Goal: Transaction & Acquisition: Book appointment/travel/reservation

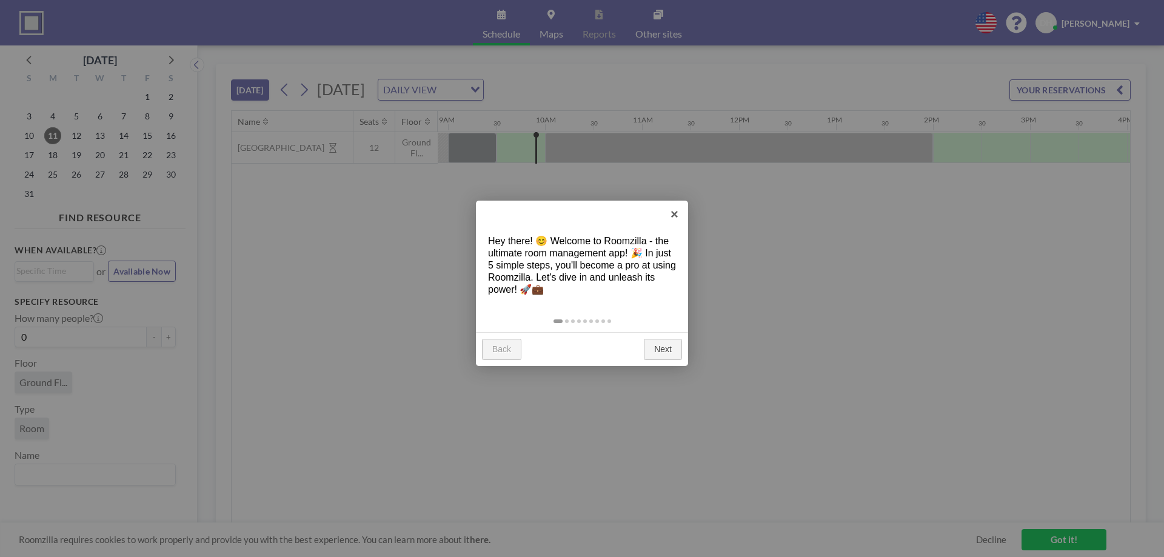
scroll to position [0, 873]
click at [669, 357] on link "Next" at bounding box center [663, 350] width 38 height 22
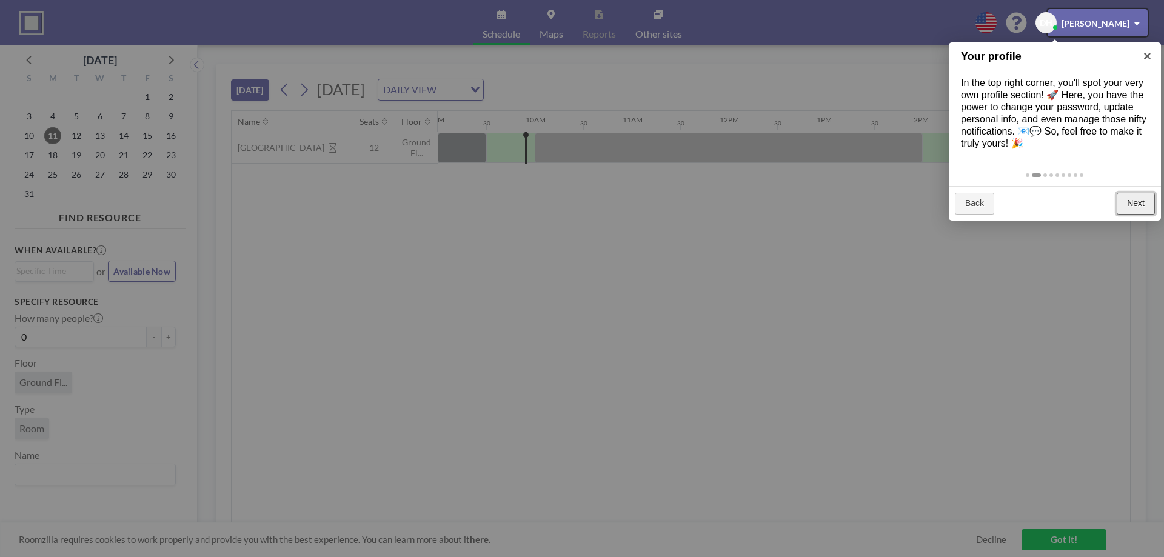
click at [1142, 207] on link "Next" at bounding box center [1135, 204] width 38 height 22
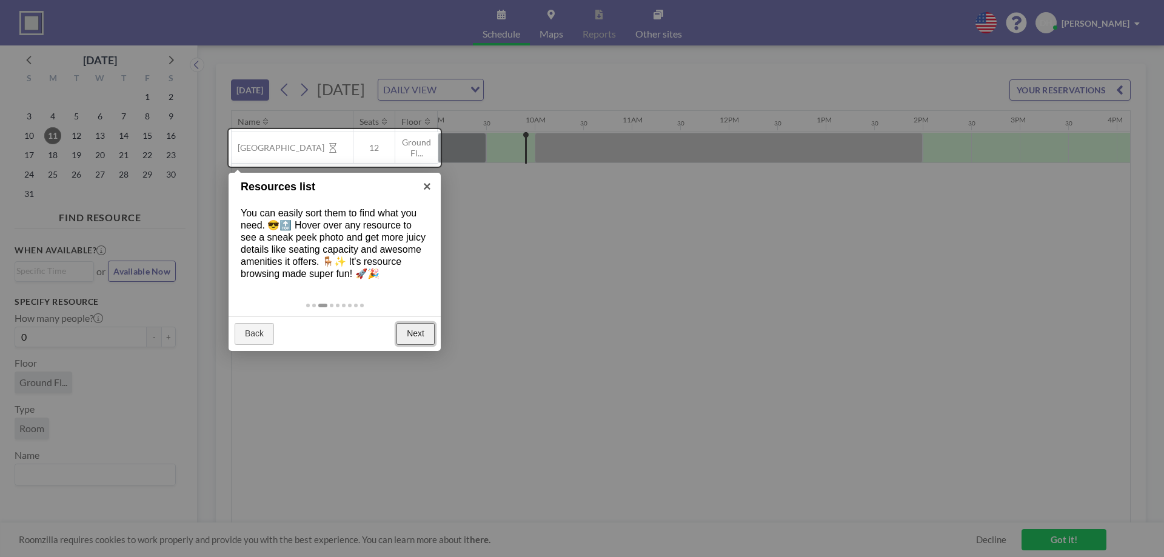
click at [417, 339] on link "Next" at bounding box center [415, 334] width 38 height 22
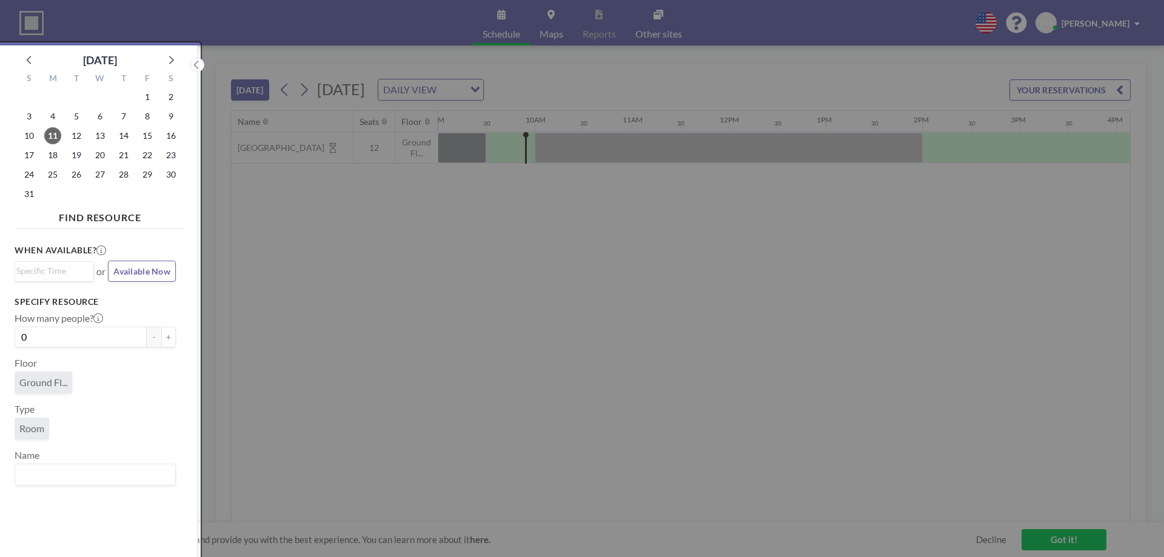
scroll to position [3, 0]
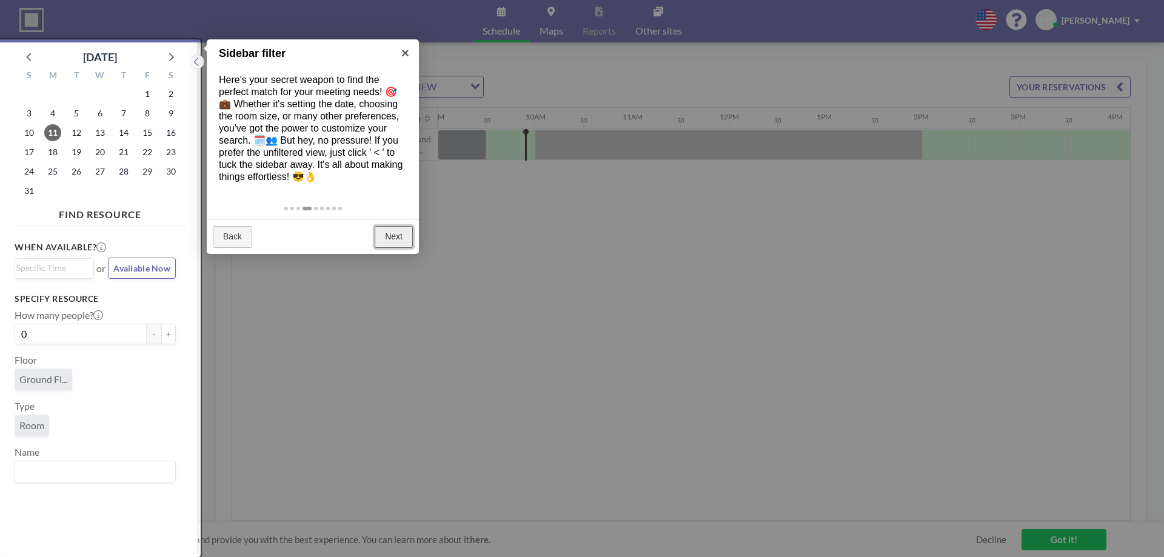
click at [395, 233] on link "Next" at bounding box center [394, 237] width 38 height 22
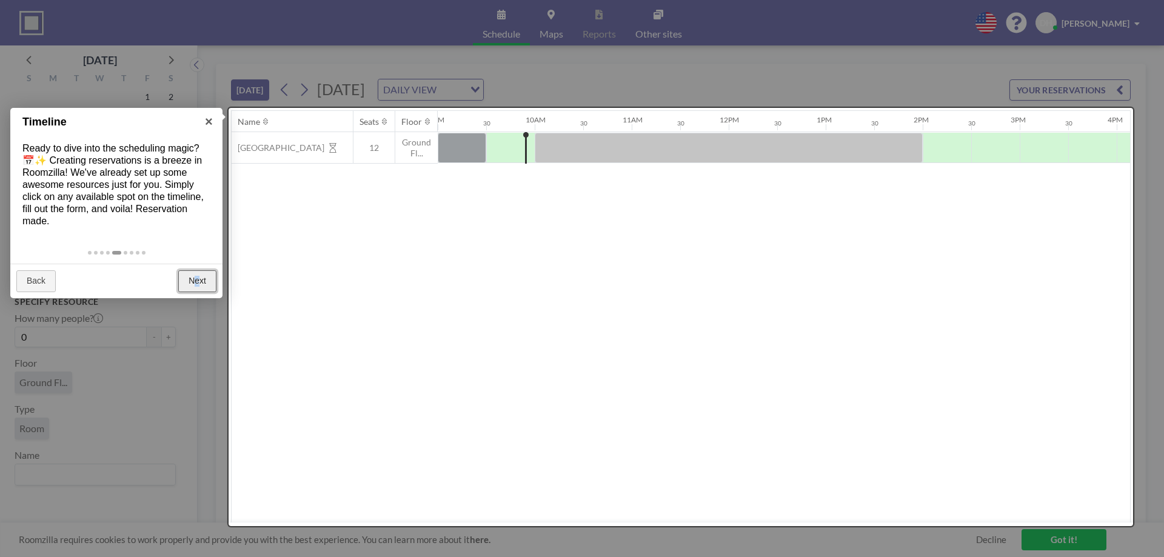
click at [197, 279] on link "Next" at bounding box center [197, 281] width 38 height 22
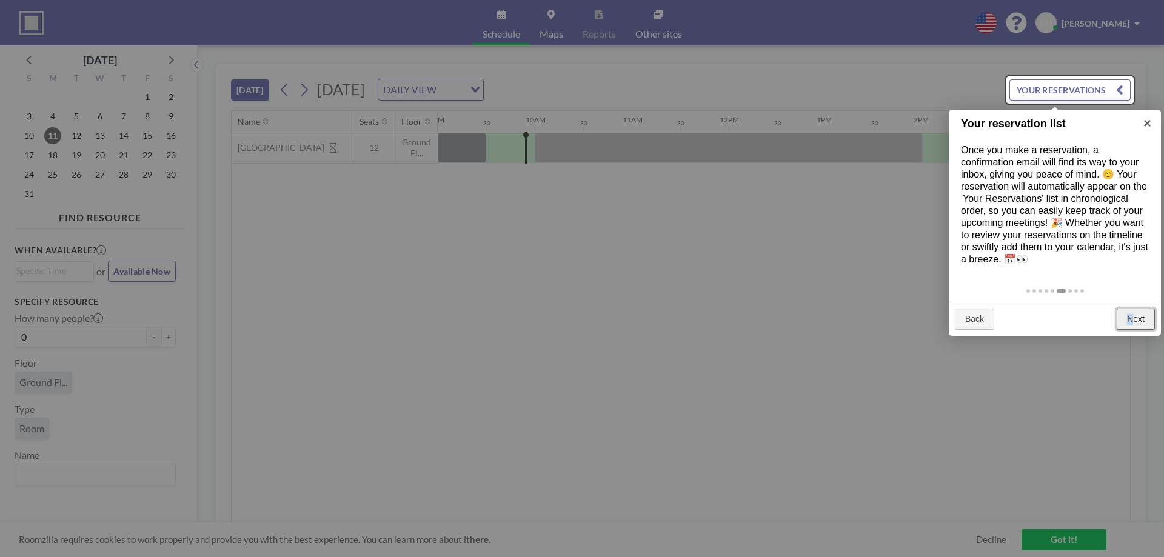
click at [1130, 322] on link "Next" at bounding box center [1135, 320] width 38 height 22
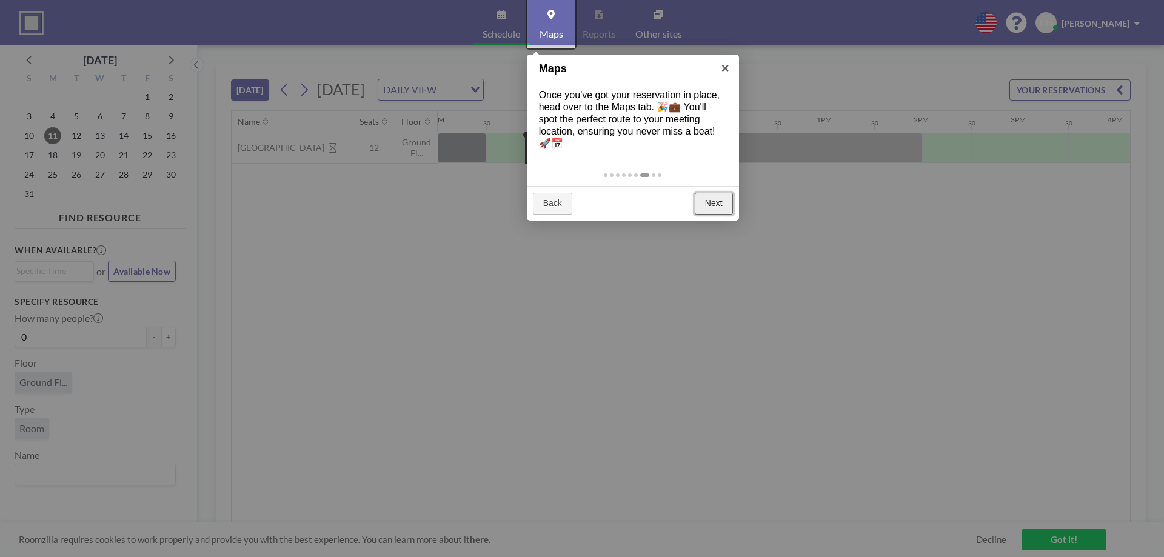
click at [710, 204] on link "Next" at bounding box center [714, 204] width 38 height 22
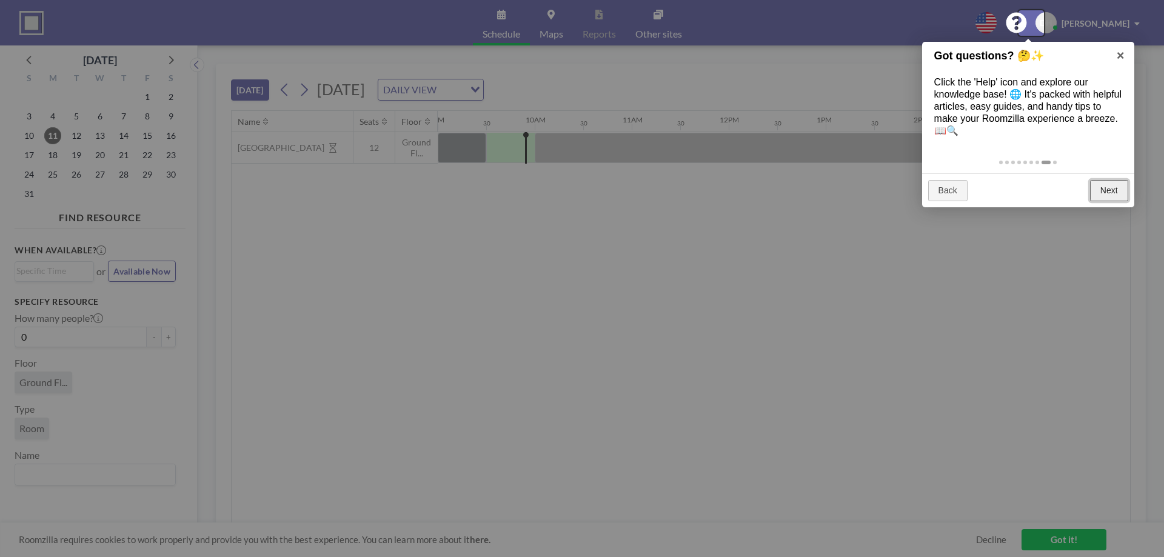
click at [1117, 188] on link "Next" at bounding box center [1109, 191] width 38 height 22
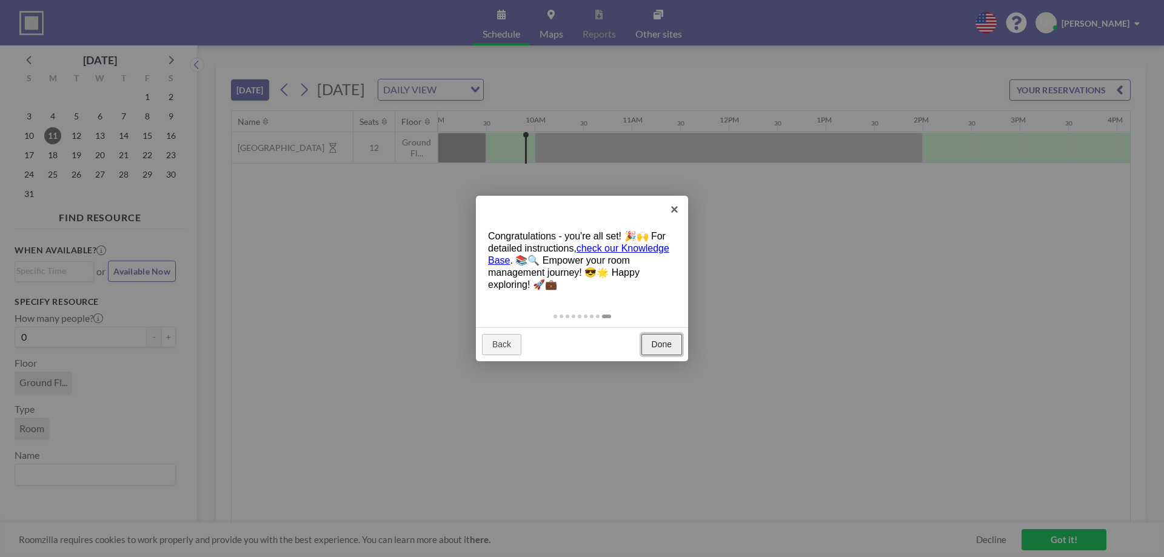
click at [669, 349] on link "Done" at bounding box center [661, 345] width 41 height 22
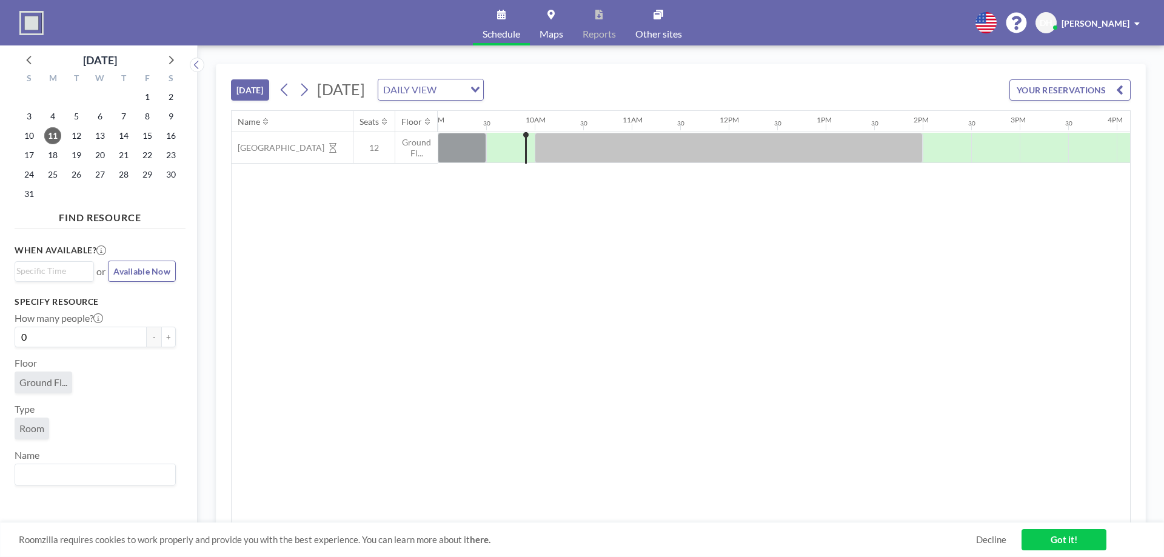
click at [995, 30] on icon at bounding box center [985, 22] width 21 height 21
click at [981, 51] on li "English" at bounding box center [992, 50] width 62 height 16
click at [996, 27] on icon at bounding box center [985, 22] width 21 height 21
click at [996, 32] on icon at bounding box center [985, 22] width 21 height 21
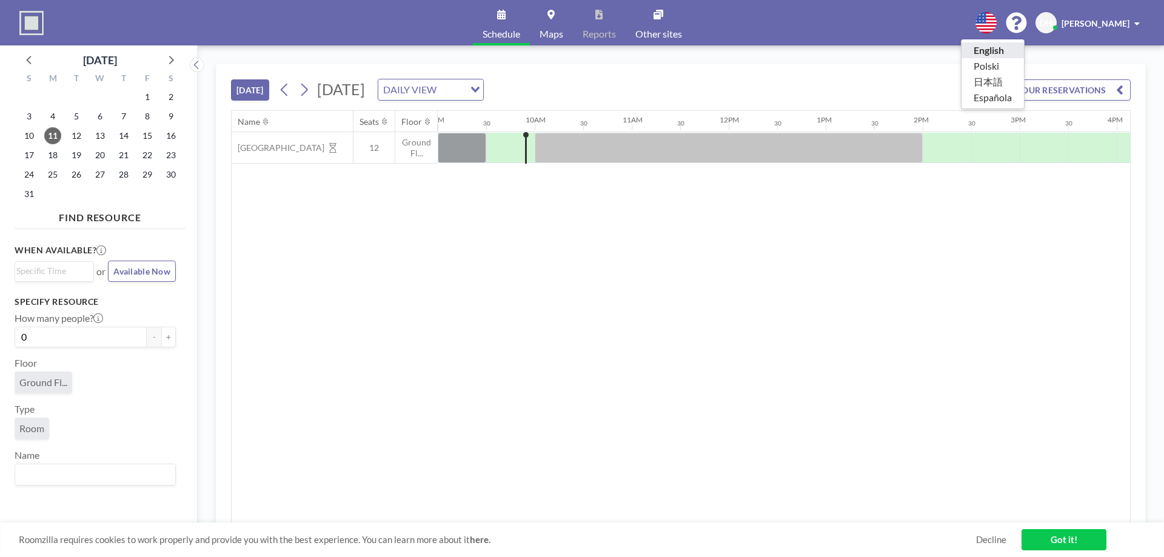
click at [1001, 48] on li "English" at bounding box center [992, 50] width 62 height 16
click at [938, 30] on div "Schedule Maps Reports Other sites English Polski 日本語 Española [PERSON_NAME]" at bounding box center [582, 22] width 1164 height 45
click at [723, 227] on div "Name Seats Floor 12AM 30 1AM 30 2AM 30 3AM 30 4AM 30 5AM 30 6AM 30 7AM 30 8AM 3…" at bounding box center [681, 317] width 898 height 412
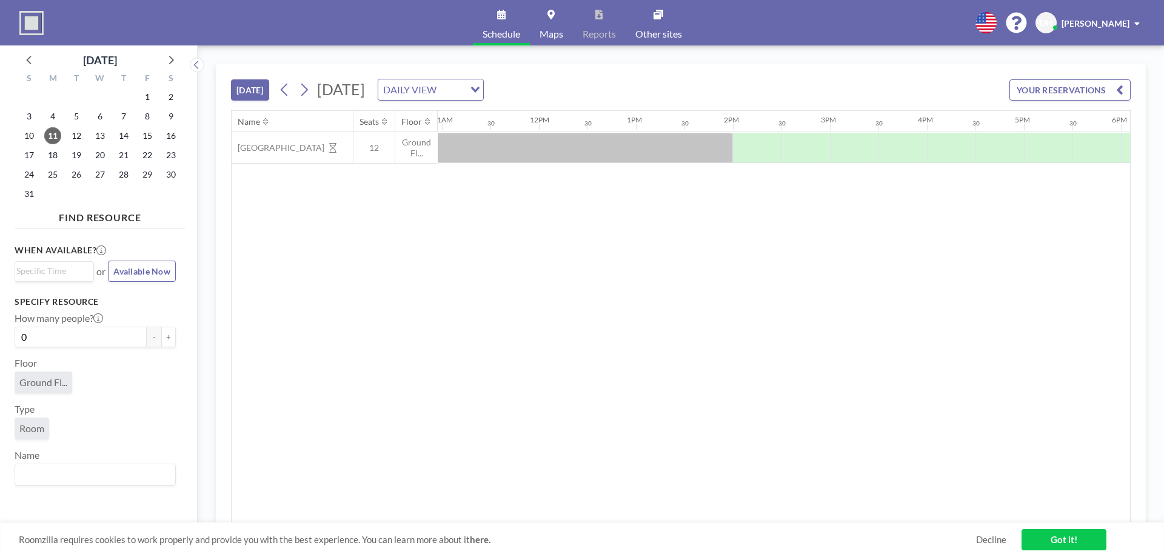
scroll to position [0, 1023]
click at [483, 92] on div "Loading..." at bounding box center [473, 88] width 19 height 18
click at [580, 132] on li "WEEKLY VIEW" at bounding box center [553, 129] width 104 height 18
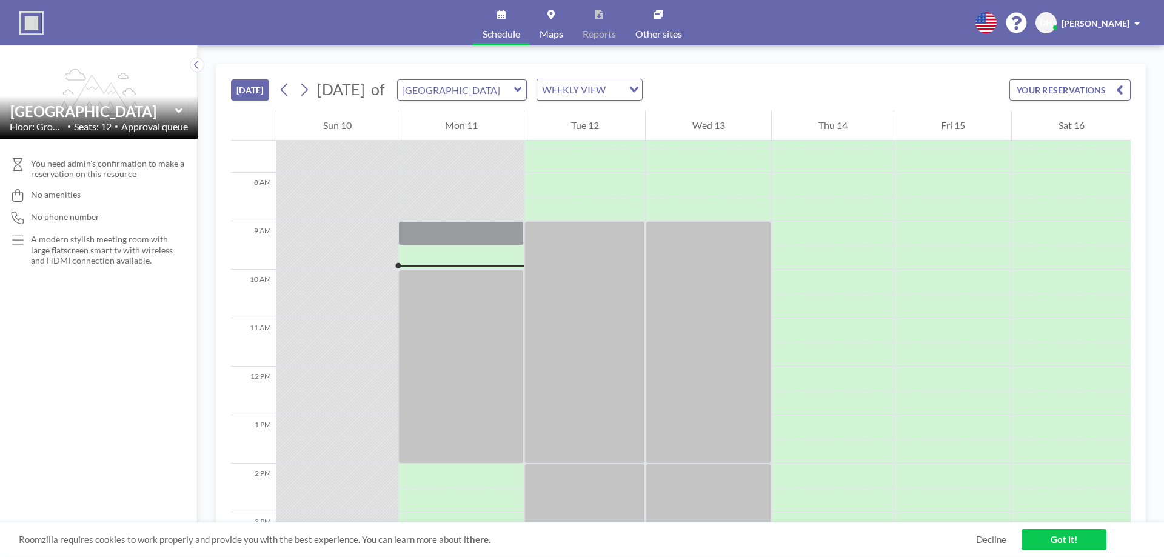
scroll to position [436, 0]
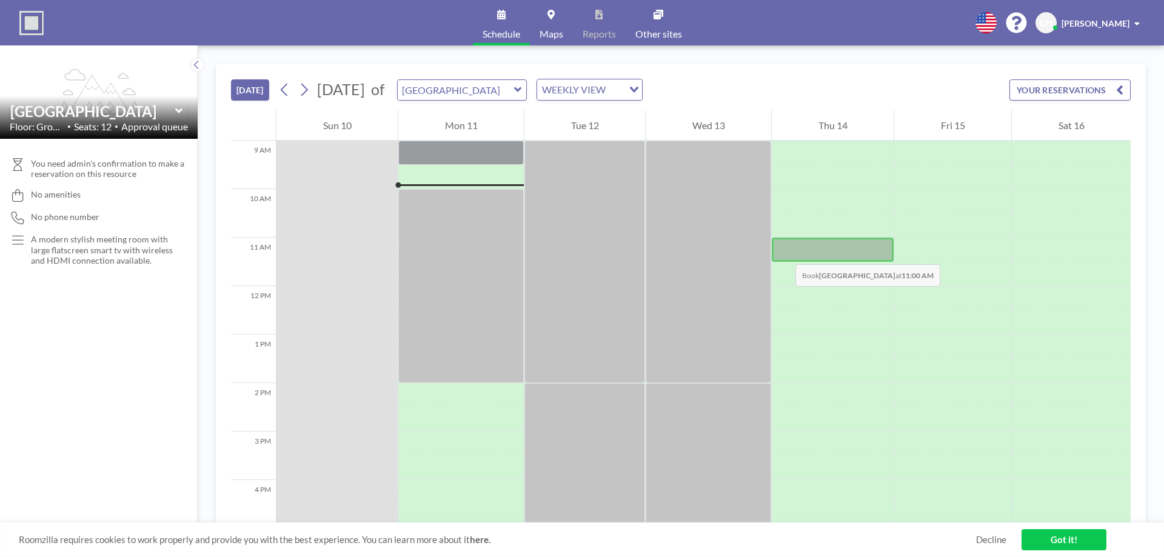
drag, startPoint x: 657, startPoint y: 275, endPoint x: 821, endPoint y: 244, distance: 167.0
drag, startPoint x: 821, startPoint y: 244, endPoint x: 739, endPoint y: 262, distance: 84.3
click at [739, 262] on div at bounding box center [708, 262] width 125 height 242
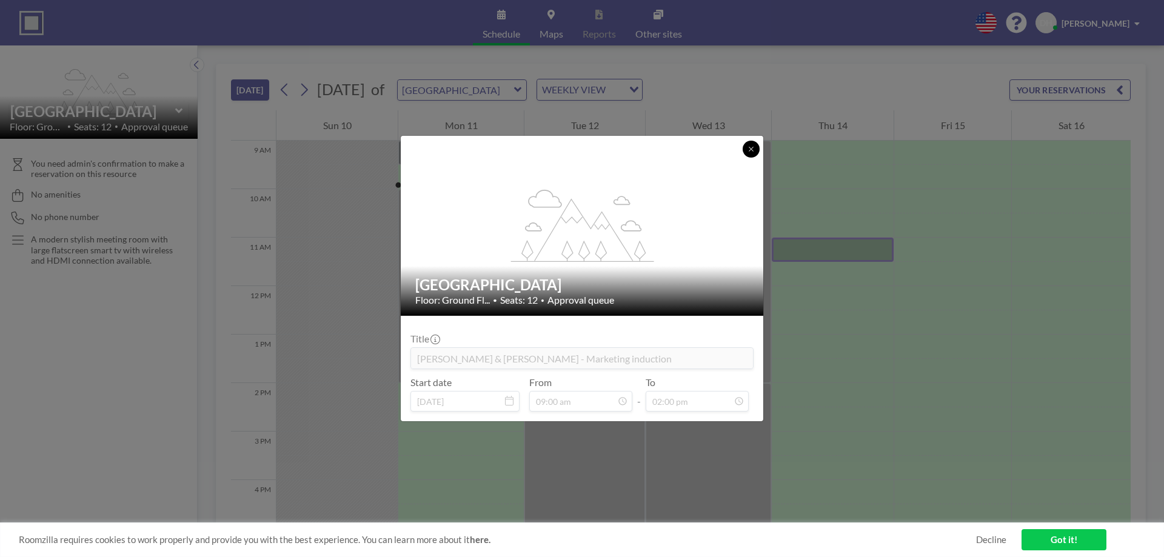
click at [753, 152] on icon at bounding box center [750, 148] width 7 height 7
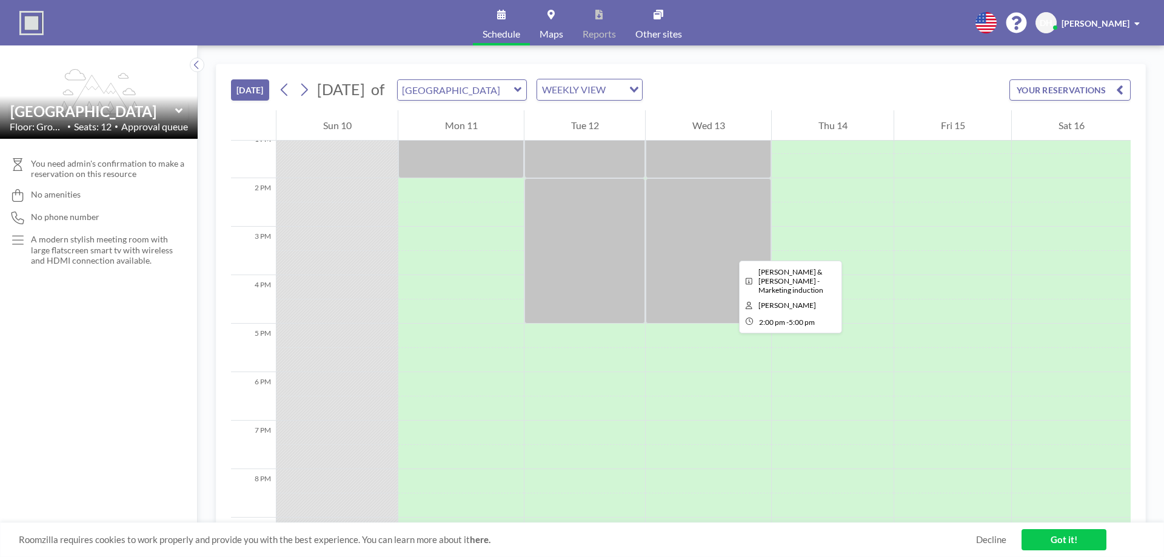
scroll to position [598, 0]
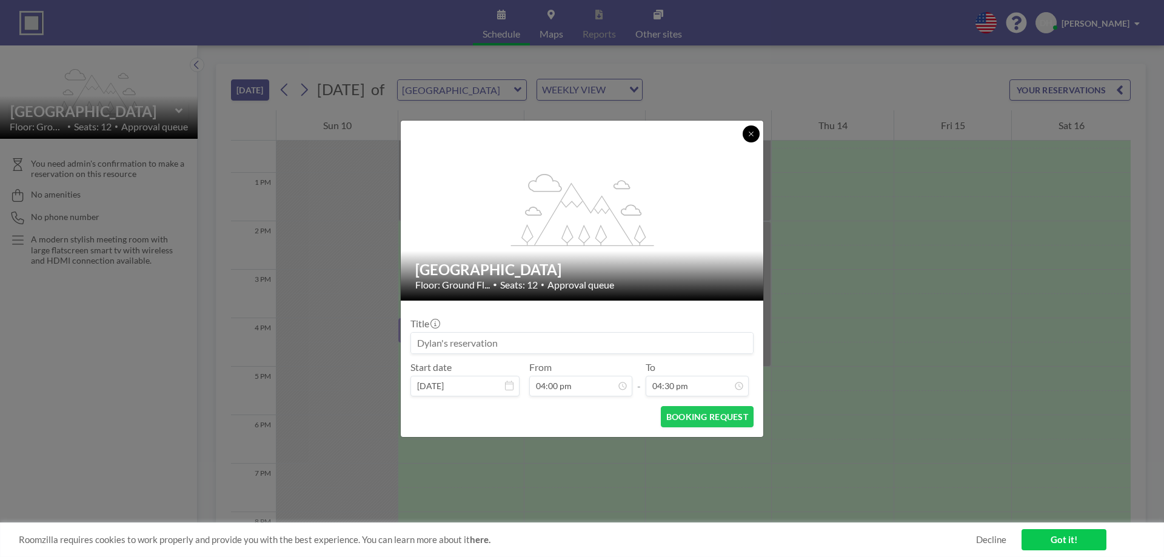
drag, startPoint x: 463, startPoint y: 319, endPoint x: 750, endPoint y: 138, distance: 339.4
click at [750, 138] on button at bounding box center [750, 133] width 17 height 17
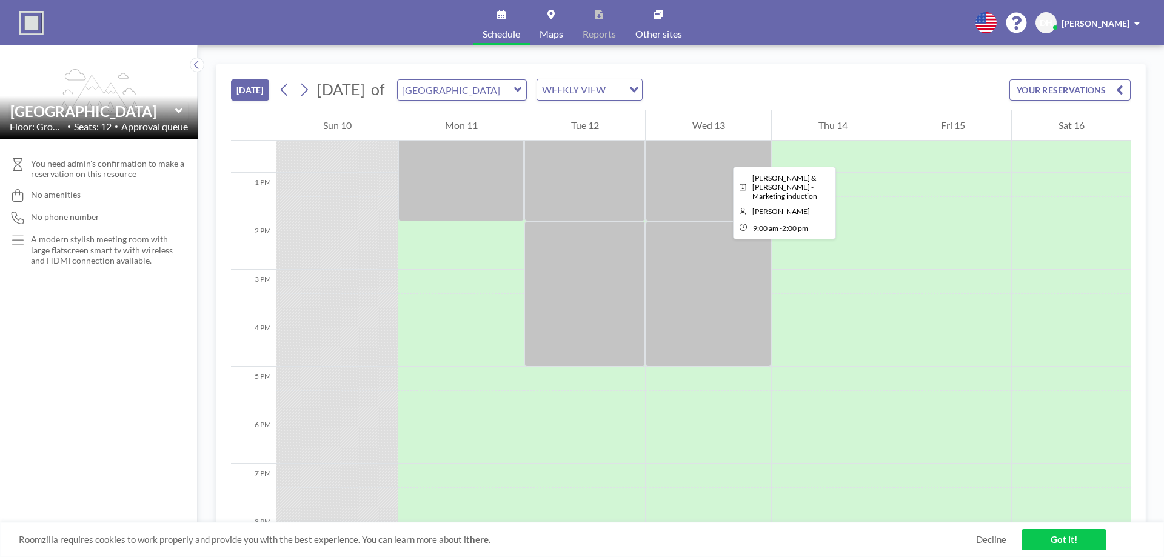
drag, startPoint x: 723, startPoint y: 156, endPoint x: 778, endPoint y: 69, distance: 102.7
click at [778, 69] on div "[DATE] [DATE] of Vista Meeting Room WEEKLY VIEW Loading... YOUR RESERVATIONS" at bounding box center [680, 87] width 899 height 46
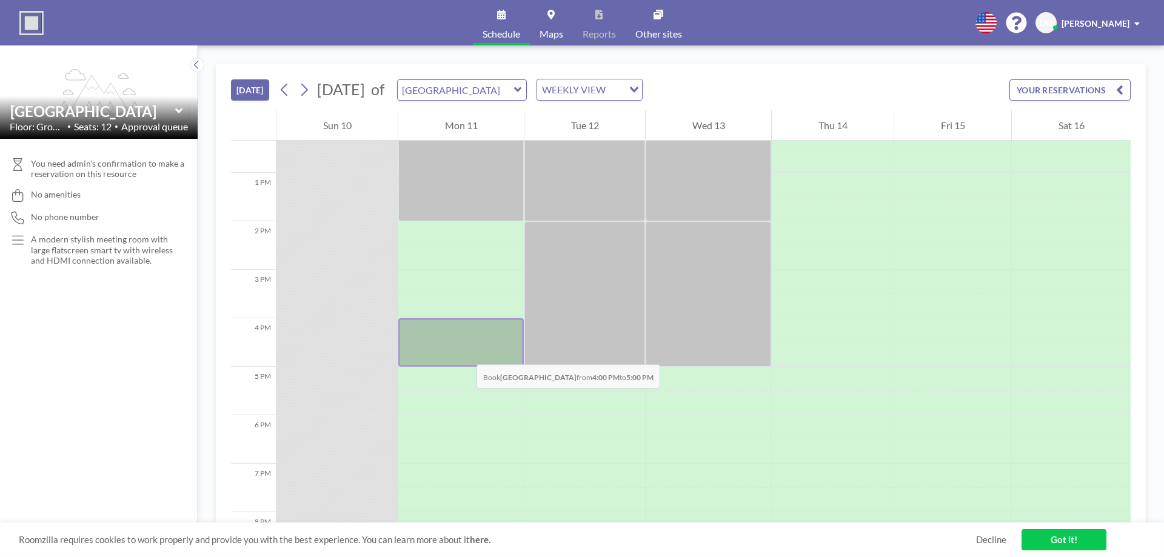
drag, startPoint x: 471, startPoint y: 327, endPoint x: 464, endPoint y: 352, distance: 26.3
click at [464, 352] on div at bounding box center [460, 342] width 125 height 48
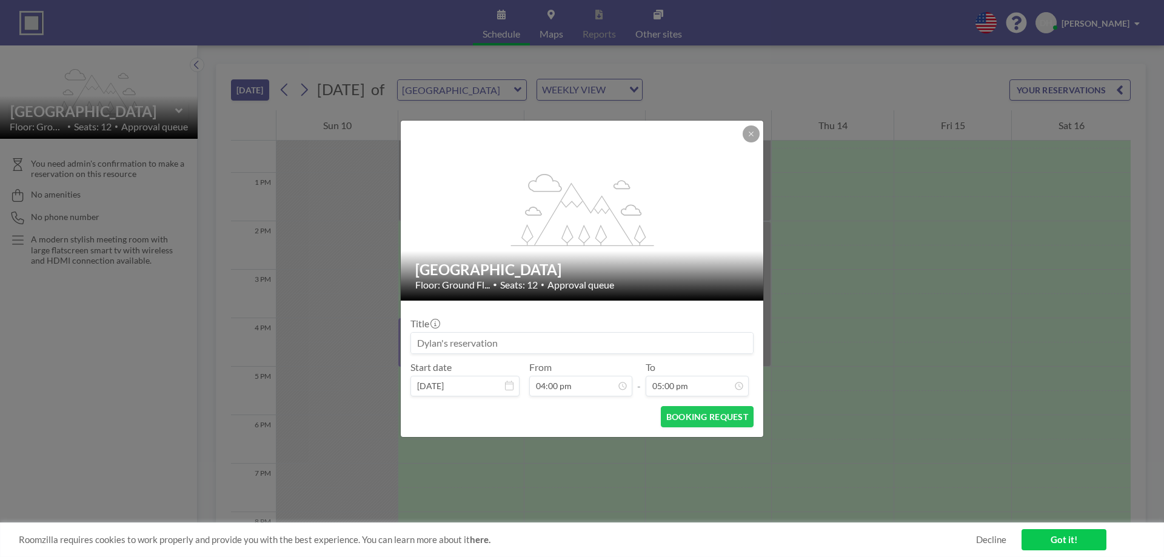
scroll to position [238, 0]
drag, startPoint x: 679, startPoint y: 416, endPoint x: 673, endPoint y: 417, distance: 6.2
click at [673, 417] on button "BOOKING REQUEST" at bounding box center [707, 416] width 93 height 21
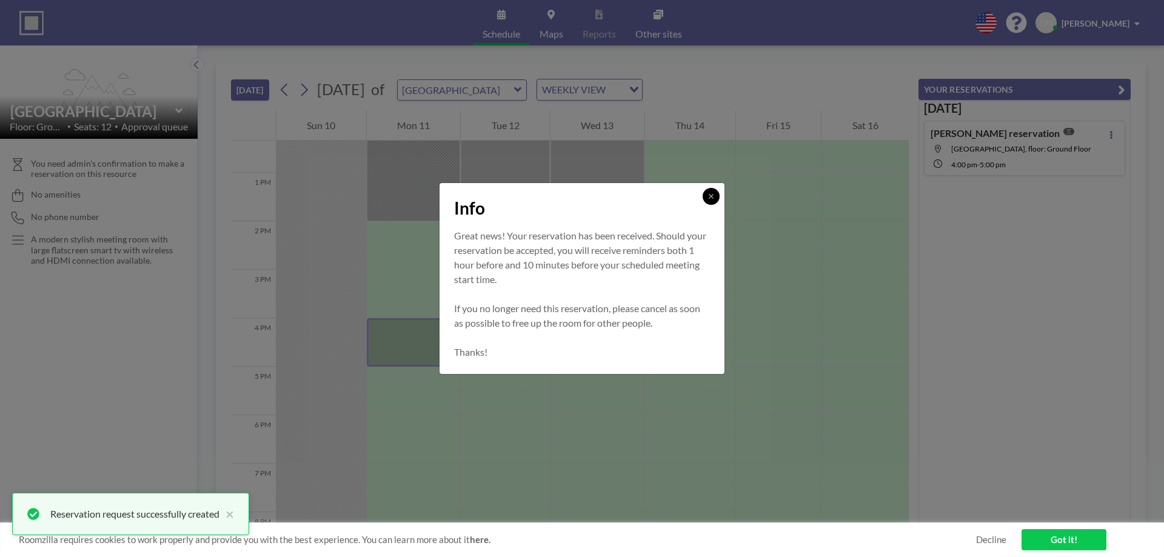
click at [709, 198] on icon at bounding box center [710, 196] width 7 height 7
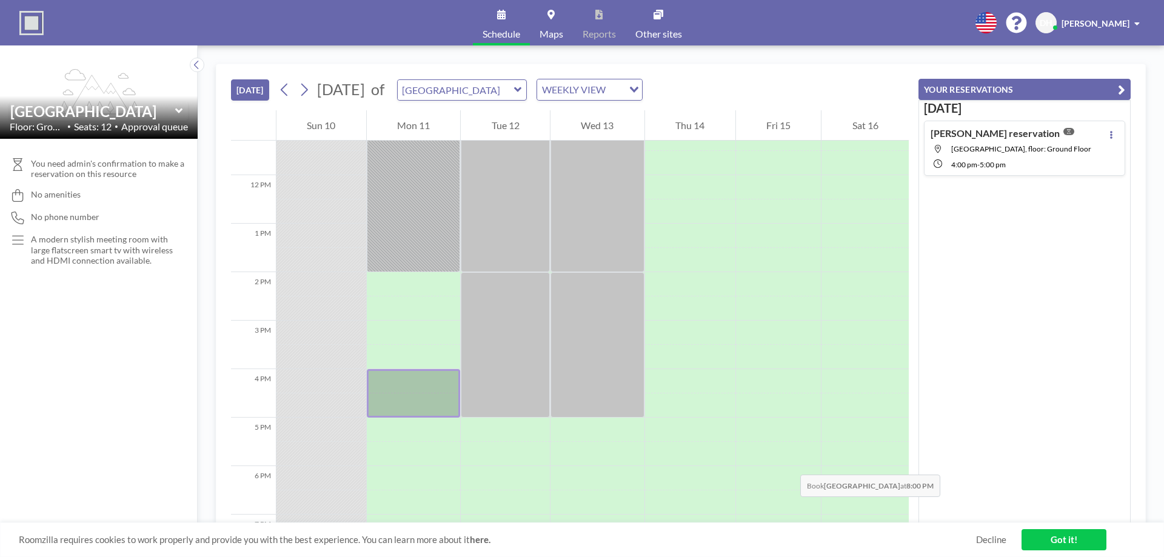
scroll to position [679, 0]
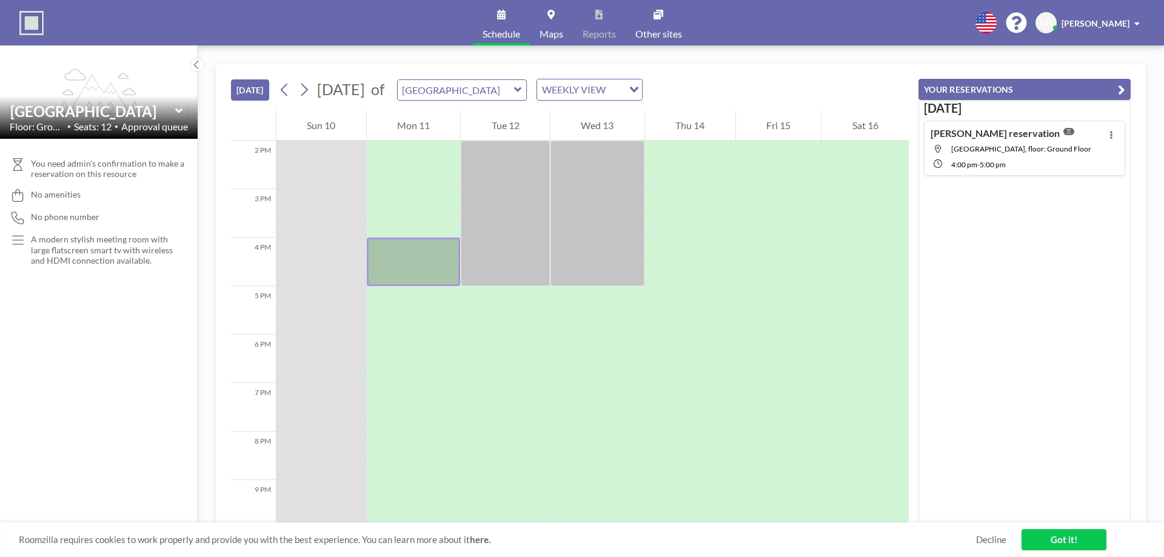
drag, startPoint x: 1080, startPoint y: 540, endPoint x: 1073, endPoint y: 541, distance: 6.7
click at [1080, 540] on link "Got it!" at bounding box center [1063, 539] width 85 height 21
click at [771, 88] on div "[DATE] [DATE] of Vista Meeting Room WEEKLY VIEW Loading..." at bounding box center [570, 87] width 678 height 46
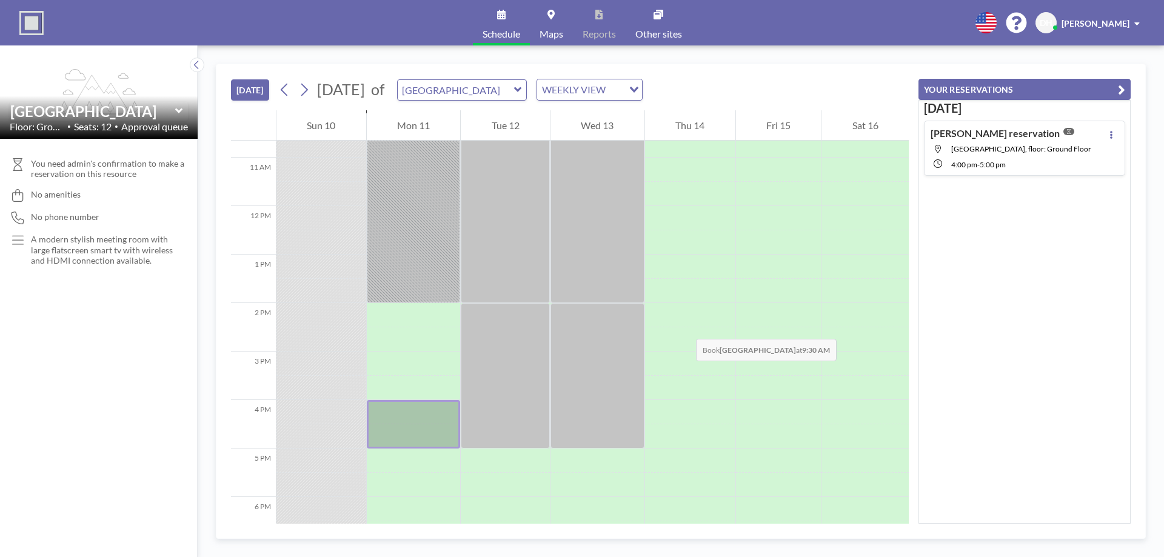
scroll to position [517, 0]
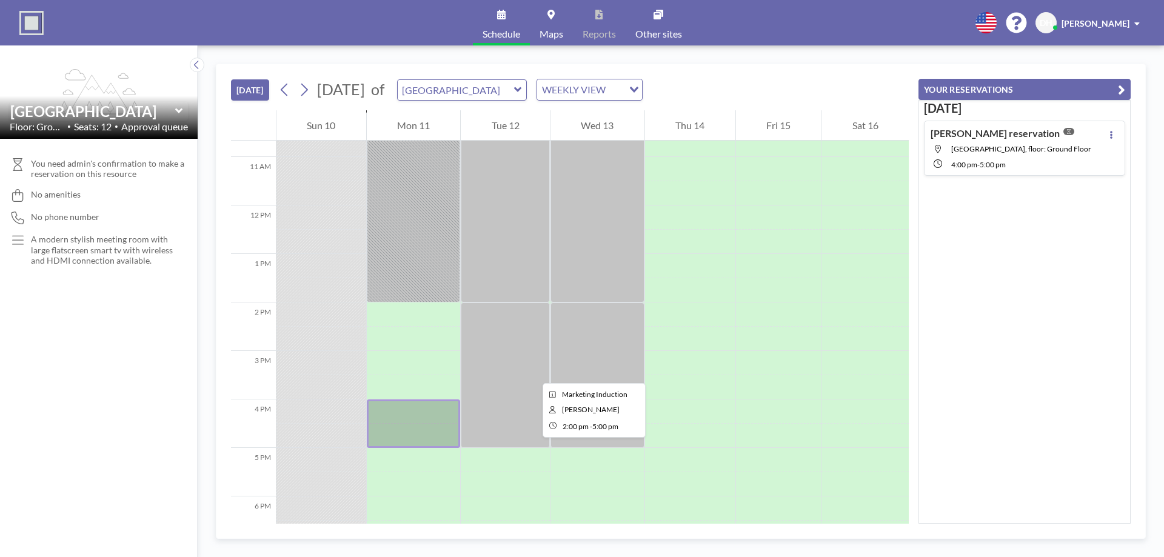
drag, startPoint x: 533, startPoint y: 372, endPoint x: 1014, endPoint y: 242, distance: 498.4
click at [1014, 242] on div "[DATE] [PERSON_NAME] reservation [GEOGRAPHIC_DATA], floor: Ground Floor 4:00 PM…" at bounding box center [1024, 312] width 212 height 424
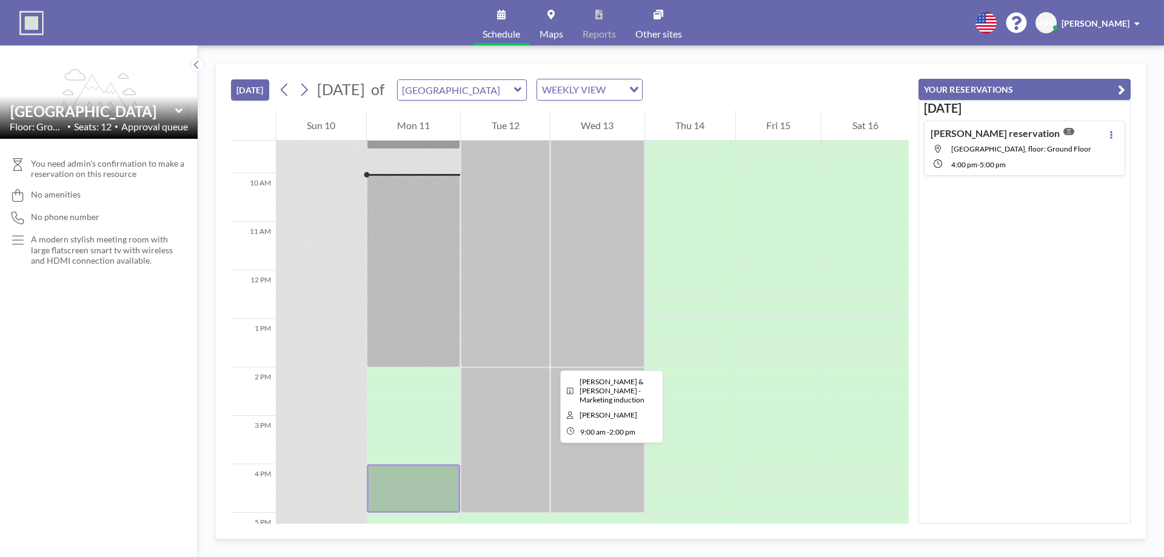
scroll to position [436, 0]
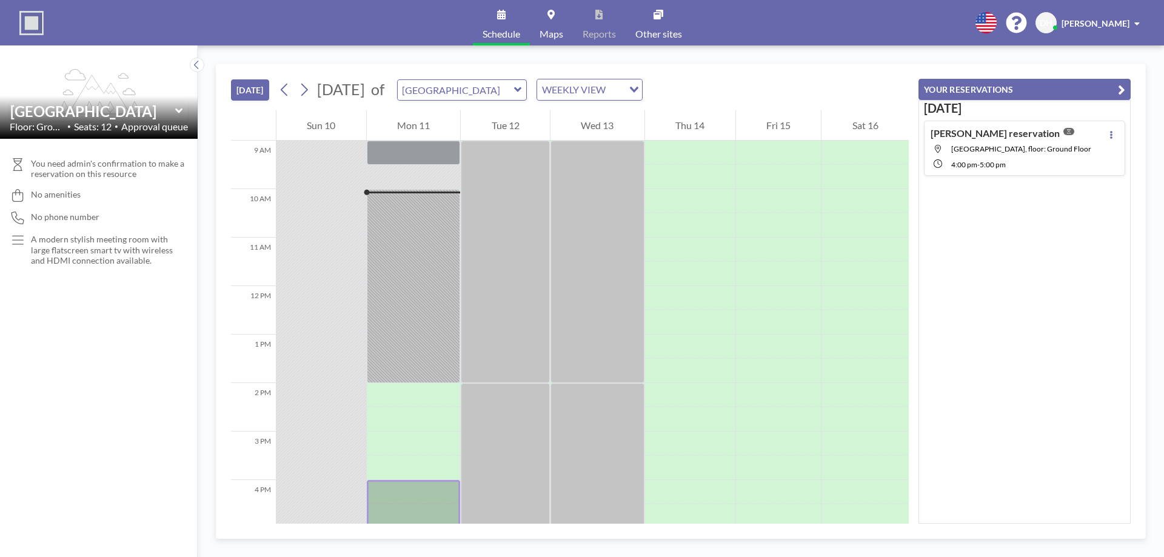
click at [837, 64] on div "[DATE] [DATE] of Vista Meeting Room WEEKLY VIEW Loading..." at bounding box center [570, 87] width 678 height 46
